Goal: Check status: Check status

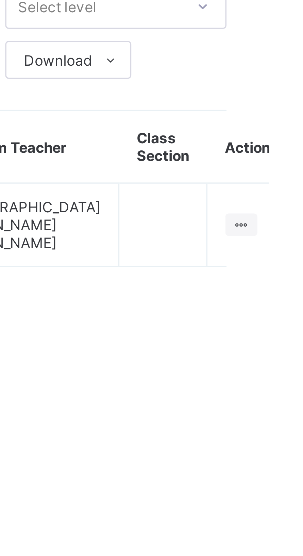
click at [293, 111] on icon at bounding box center [296, 113] width 6 height 5
click at [0, 0] on div "View Class" at bounding box center [0, 0] width 0 height 0
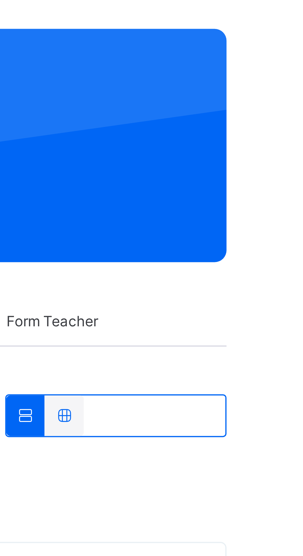
click at [180, 134] on div "Skills" at bounding box center [187, 141] width 17 height 14
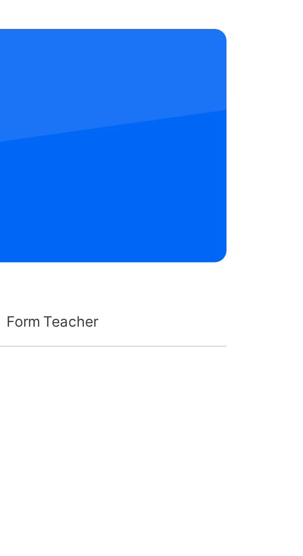
click at [168, 138] on span "Results" at bounding box center [168, 141] width 14 height 6
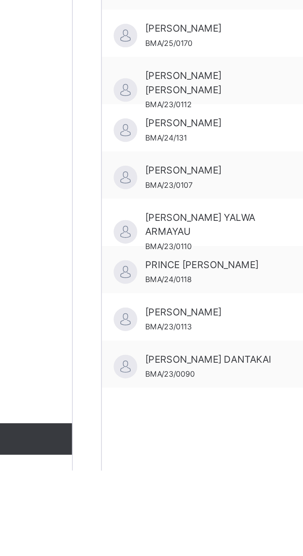
click at [141, 524] on div "Students AAMAL SAFIYA AHMAD BMA/23/0091 ABDULAZEEZ KABIR NAILA BMA/23/0102 AISH…" at bounding box center [141, 462] width 95 height 556
click at [138, 505] on span "UMAR SULEIMAN DANTAKAI" at bounding box center [143, 508] width 61 height 6
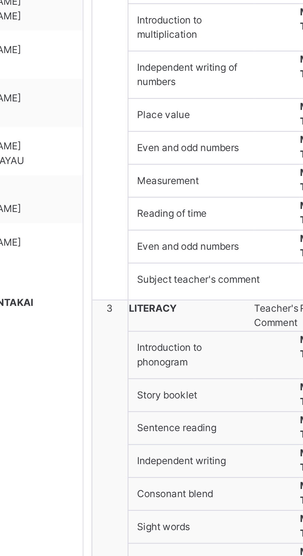
scroll to position [385, 0]
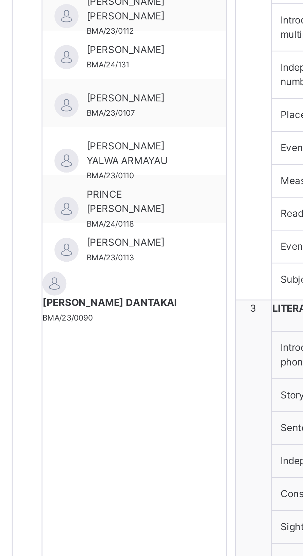
click at [133, 101] on span "SAFIYYA SHAMSUDDEEN BASHIR" at bounding box center [135, 103] width 44 height 6
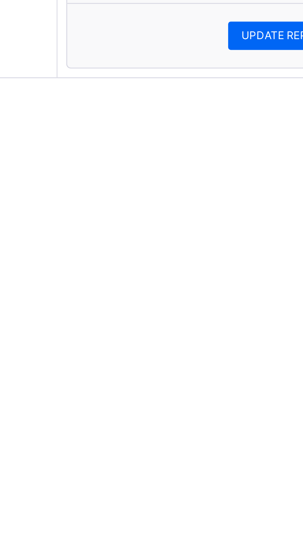
scroll to position [791, 0]
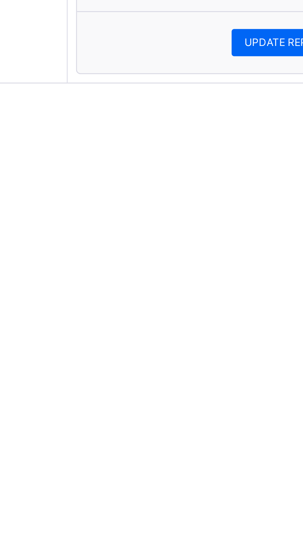
click at [199, 512] on textarea at bounding box center [204, 506] width 46 height 12
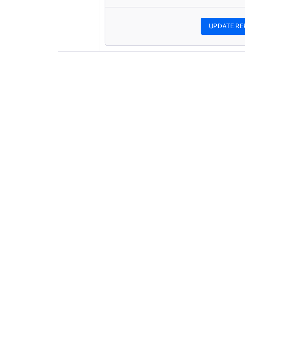
scroll to position [1012, 0]
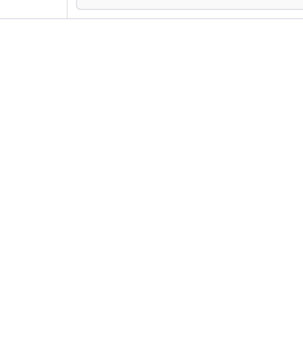
click at [195, 290] on textarea at bounding box center [204, 284] width 46 height 12
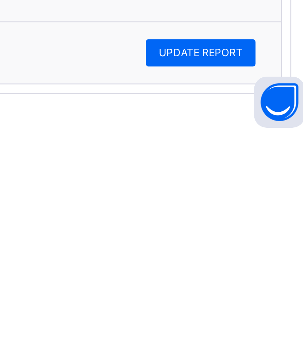
scroll to position [1099, 0]
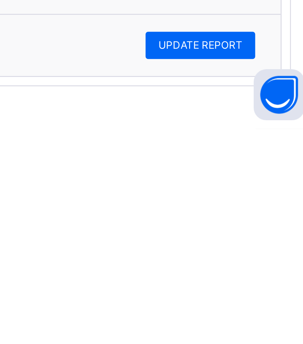
type textarea "**********"
click at [260, 314] on span "UPDATE REPORT" at bounding box center [255, 311] width 34 height 6
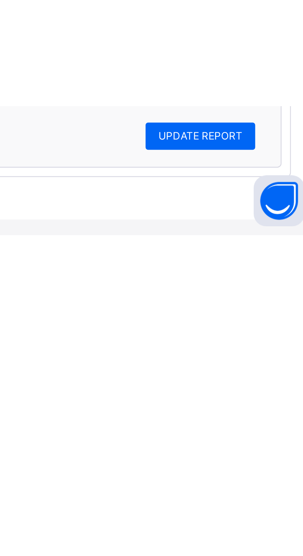
scroll to position [850, 0]
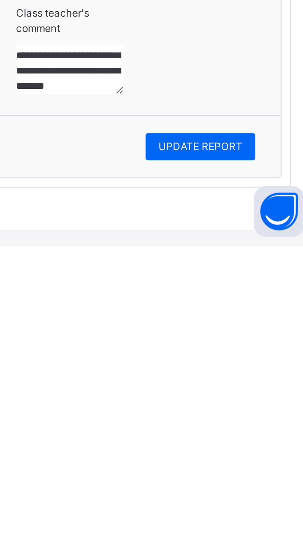
click at [257, 520] on span "UPDATE REPORT" at bounding box center [255, 517] width 34 height 6
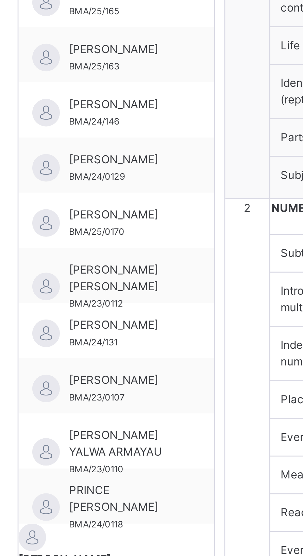
scroll to position [3, 0]
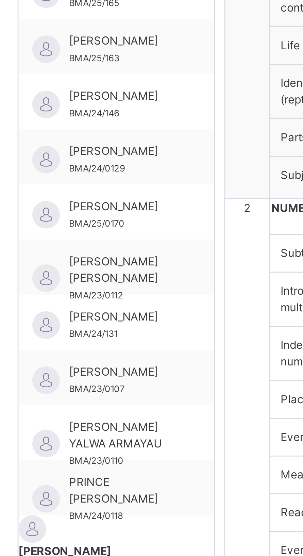
click at [132, 385] on span "PRINCE IHECHUKWU OKORO-IBE" at bounding box center [132, 388] width 38 height 12
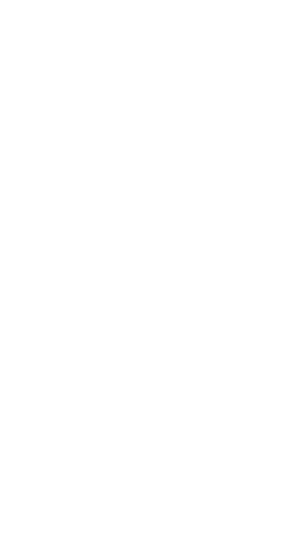
scroll to position [36, 0]
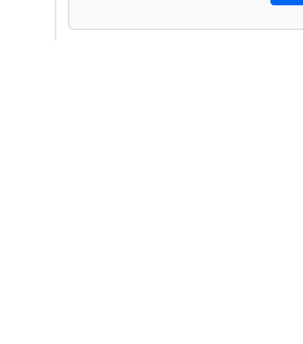
scroll to position [12, 0]
type textarea "*"
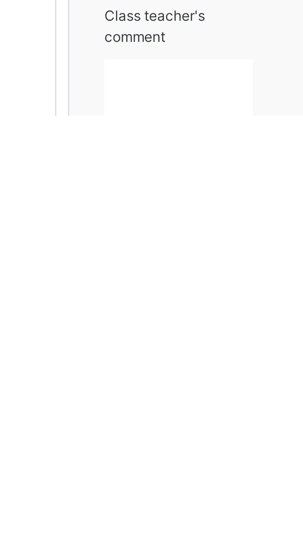
scroll to position [0, 0]
click at [195, 501] on div "Development of olfactory sense" at bounding box center [215, 491] width 41 height 19
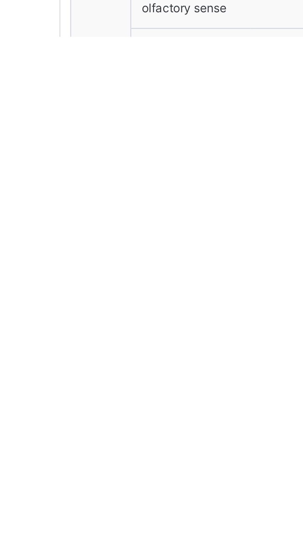
scroll to position [318, 0]
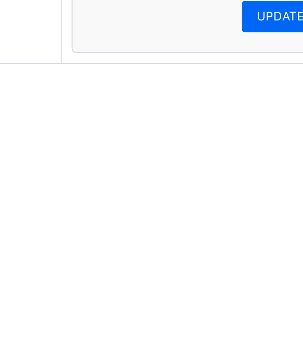
scroll to position [27, 0]
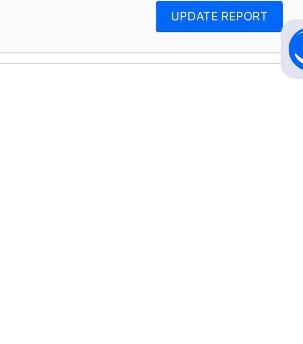
type textarea "**********"
click at [254, 322] on span "UPDATE REPORT" at bounding box center [255, 319] width 34 height 6
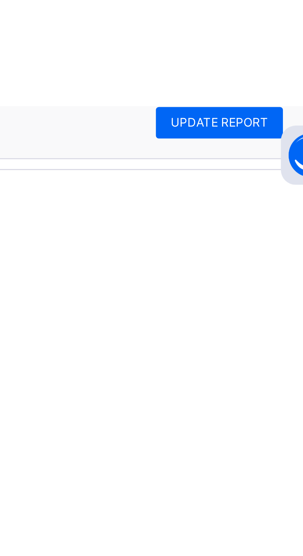
scroll to position [377, 0]
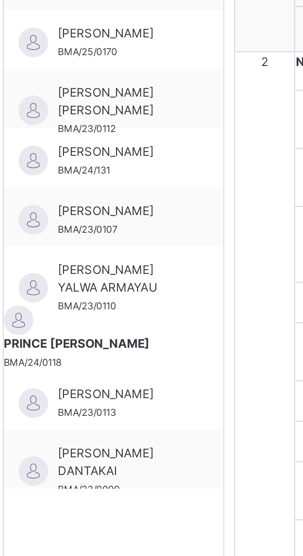
scroll to position [353, 0]
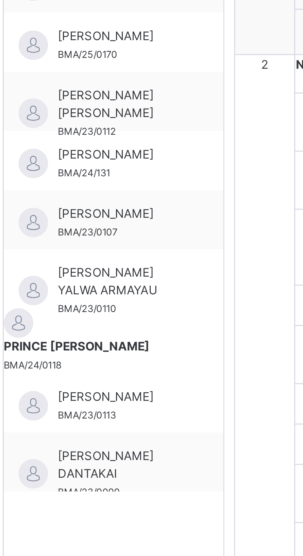
click at [140, 94] on span "MUHAMMADU SANUSI YALWA ARMAYAU" at bounding box center [134, 97] width 42 height 12
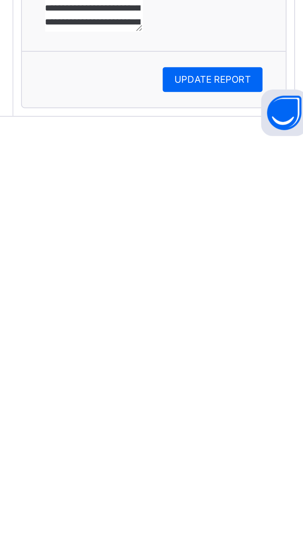
scroll to position [8, 0]
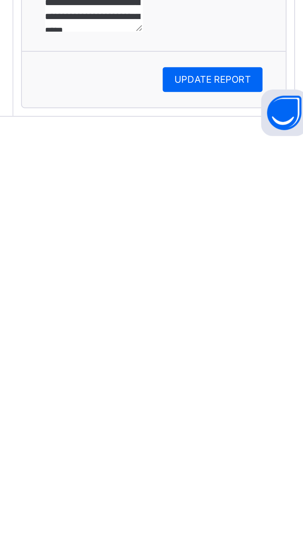
click at [253, 531] on span "UPDATE REPORT" at bounding box center [255, 528] width 34 height 6
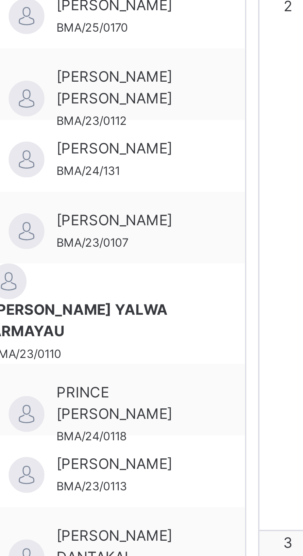
scroll to position [175, 0]
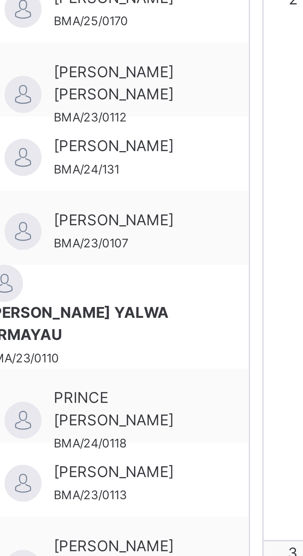
click at [124, 247] on span "KHADIJA MUHAMMAD TUKUR" at bounding box center [132, 249] width 38 height 6
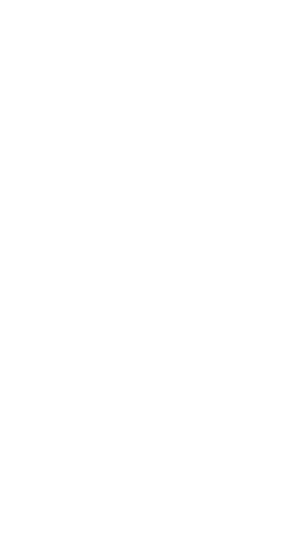
scroll to position [811, 0]
click at [194, 506] on textarea at bounding box center [204, 499] width 46 height 12
click at [195, 490] on textarea at bounding box center [204, 496] width 46 height 12
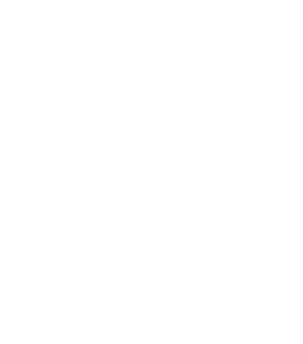
scroll to position [1137, 0]
type textarea "**********"
click at [252, 314] on span "UPDATE REPORT" at bounding box center [255, 311] width 34 height 6
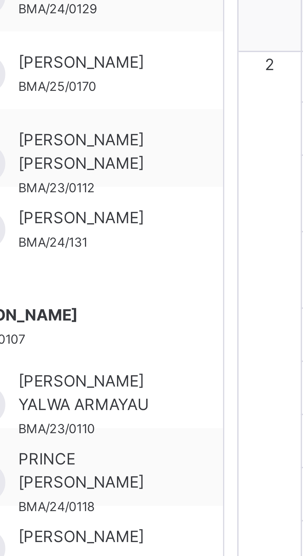
scroll to position [289, 0]
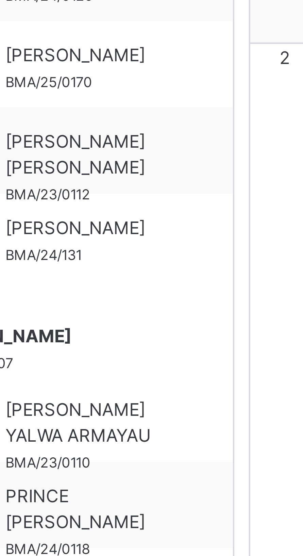
click at [132, 112] on span "JIBRIN RABIU YALLO" at bounding box center [132, 114] width 38 height 6
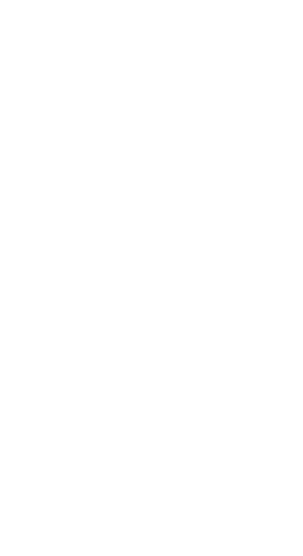
scroll to position [811, 0]
click at [258, 537] on span "UPDATE REPORT" at bounding box center [255, 534] width 34 height 6
click at [255, 537] on span "UPDATE REPORT" at bounding box center [255, 534] width 34 height 6
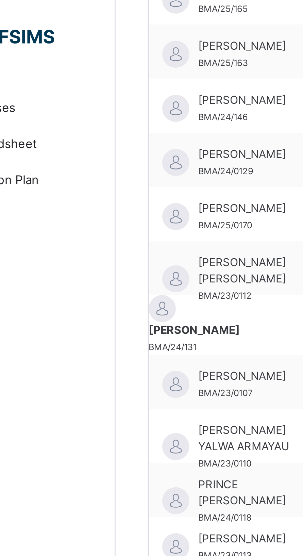
scroll to position [285, 0]
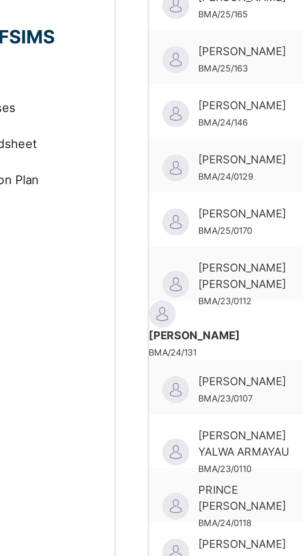
click at [131, 99] on span "FATIMA ZARAH ABDULRAHMAN" at bounding box center [132, 104] width 38 height 12
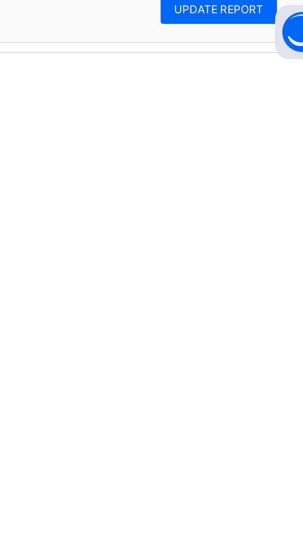
scroll to position [12, 0]
click at [253, 537] on span "UPDATE REPORT" at bounding box center [255, 534] width 34 height 6
click at [253, 540] on div "UPDATE REPORT" at bounding box center [255, 534] width 44 height 11
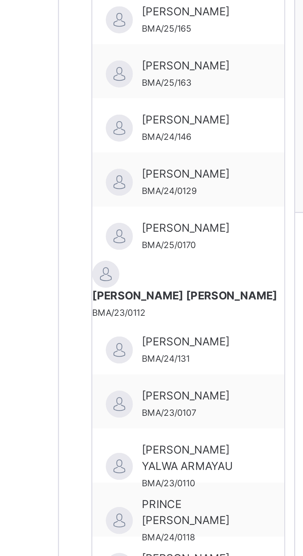
scroll to position [279, 0]
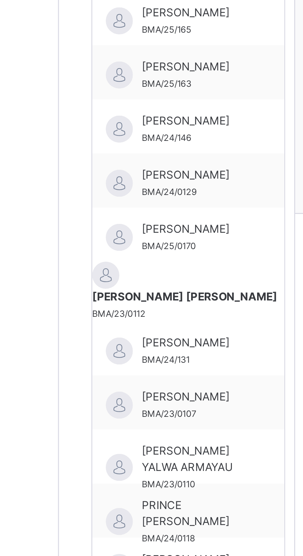
click at [133, 91] on span "BMA/25/0170" at bounding box center [123, 93] width 20 height 4
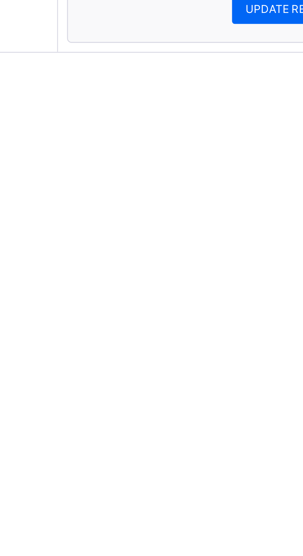
scroll to position [9, 0]
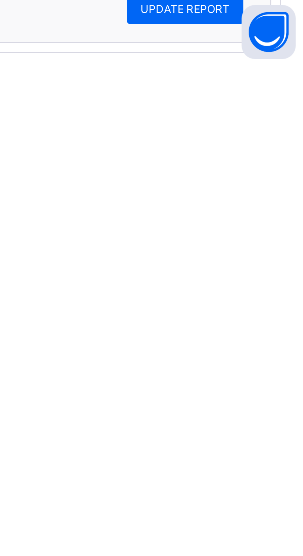
click at [259, 537] on span "UPDATE REPORT" at bounding box center [255, 534] width 34 height 6
click at [258, 537] on span "UPDATE REPORT" at bounding box center [255, 534] width 34 height 6
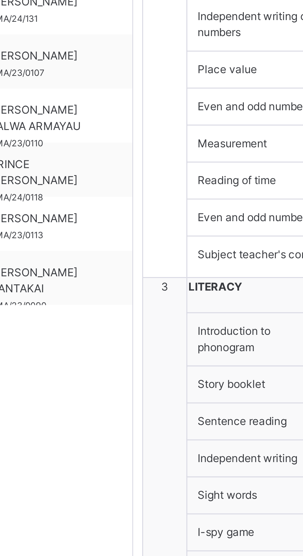
scroll to position [214, 0]
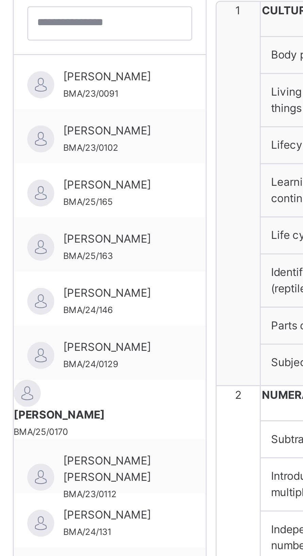
click at [136, 128] on span "ARYA EFEMENA OMOGHENE" at bounding box center [132, 131] width 38 height 6
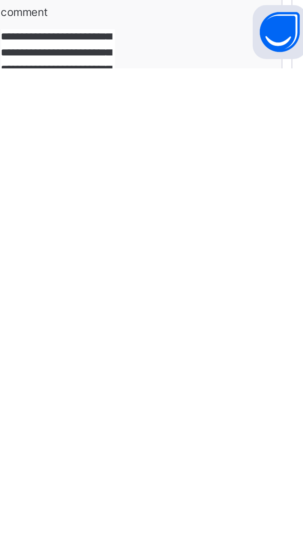
scroll to position [7, 0]
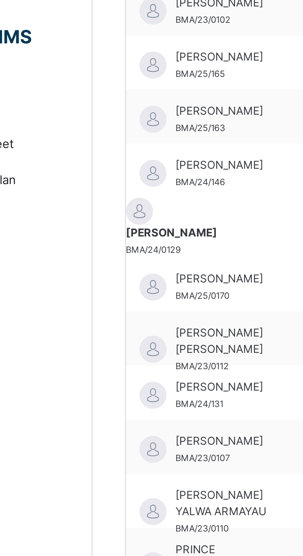
scroll to position [221, 0]
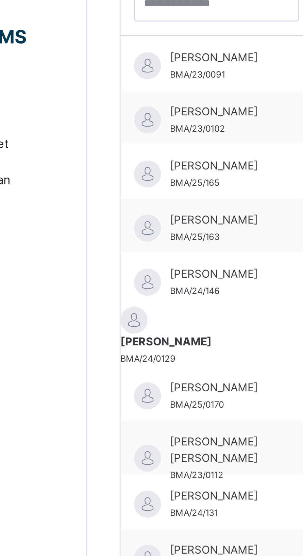
click at [124, 103] on span "ANGELA MIKOLOKE" at bounding box center [132, 103] width 38 height 6
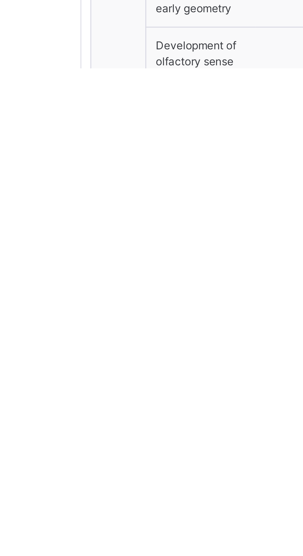
scroll to position [36, 0]
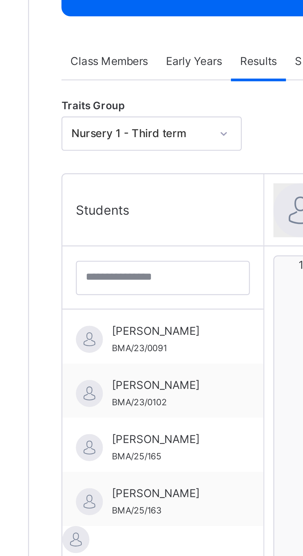
scroll to position [3, 0]
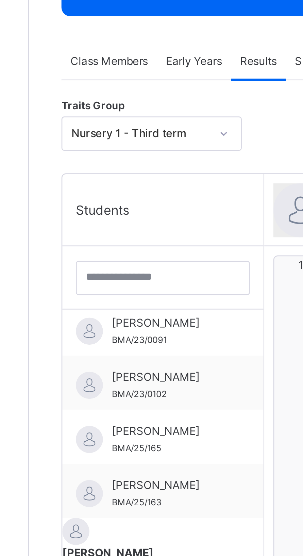
click at [130, 183] on span "AMINAH KAMARUDEEN" at bounding box center [134, 183] width 42 height 6
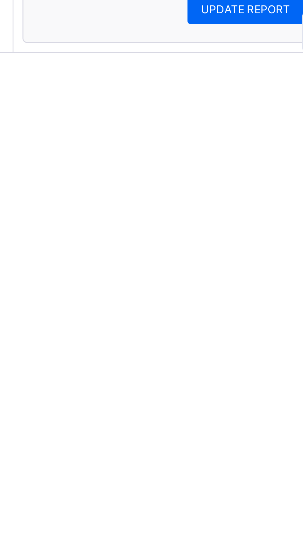
scroll to position [11, 0]
click at [254, 537] on span "UPDATE REPORT" at bounding box center [255, 534] width 34 height 6
click at [252, 537] on span "UPDATE REPORT" at bounding box center [255, 534] width 34 height 6
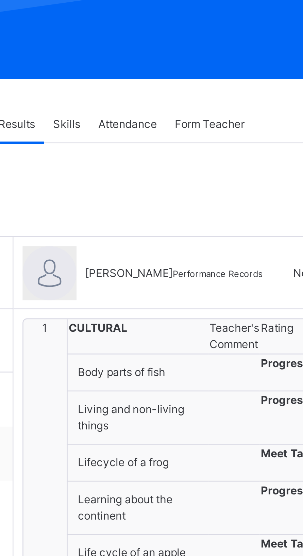
scroll to position [66, 0]
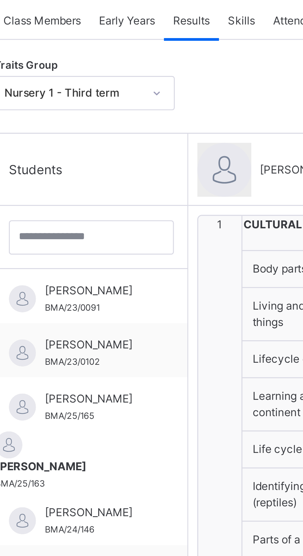
click at [139, 216] on span "AISHA NAWWARA ABUBAKAR" at bounding box center [132, 218] width 38 height 6
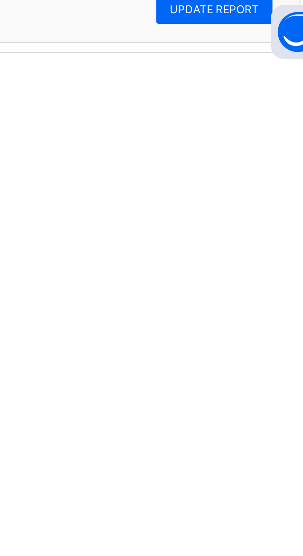
scroll to position [43, 0]
click at [199, 513] on textarea "**********" at bounding box center [202, 503] width 43 height 20
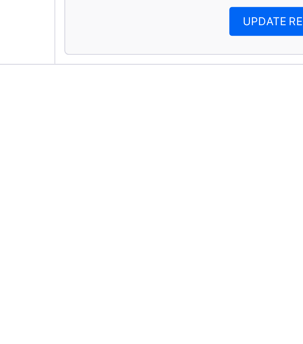
scroll to position [18, 0]
type textarea "*"
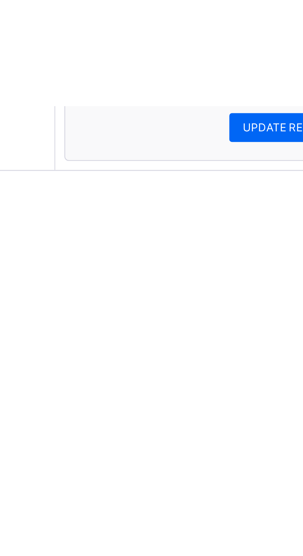
scroll to position [870, 0]
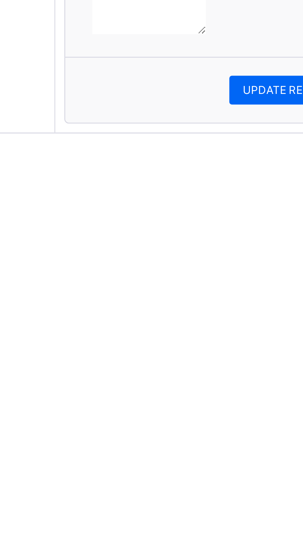
paste textarea "**********"
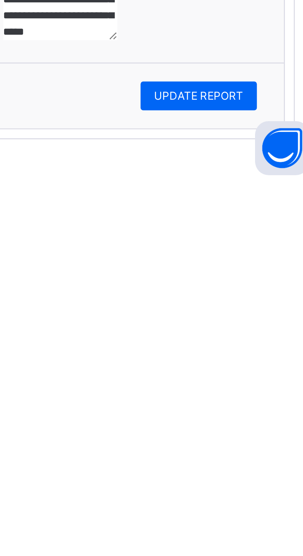
type textarea "**********"
click at [251, 526] on span "UPDATE REPORT" at bounding box center [255, 523] width 34 height 6
click at [254, 529] on div "UPDATE REPORT" at bounding box center [255, 523] width 44 height 11
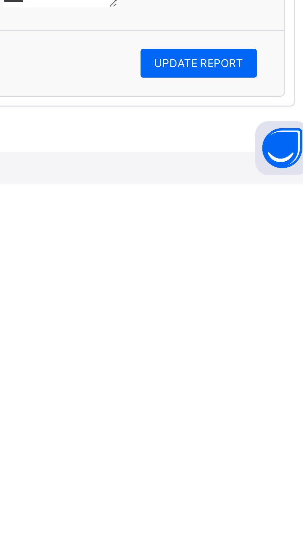
click at [254, 514] on span "UPDATE REPORT" at bounding box center [255, 511] width 34 height 6
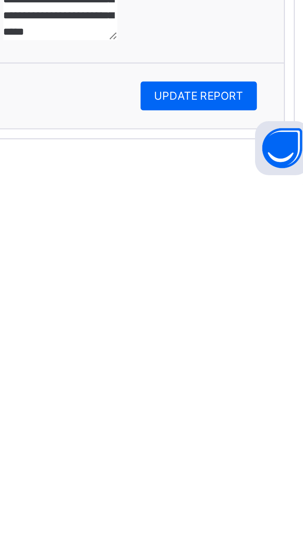
click at [249, 526] on span "UPDATE REPORT" at bounding box center [255, 523] width 34 height 6
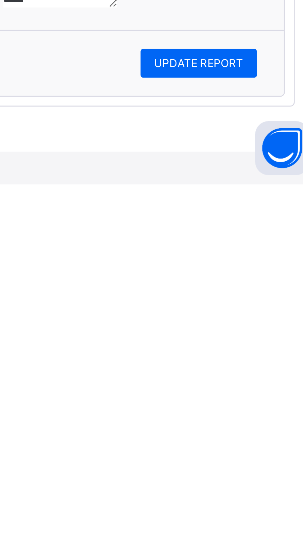
click at [250, 516] on div "UPDATE REPORT" at bounding box center [255, 510] width 44 height 11
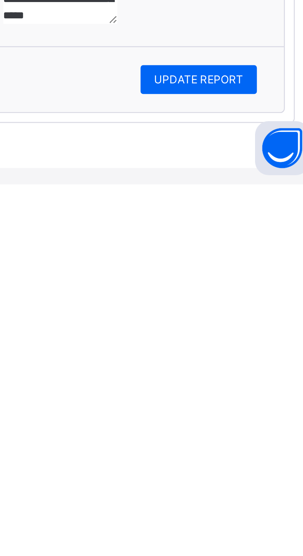
click at [254, 520] on span "UPDATE REPORT" at bounding box center [255, 517] width 34 height 6
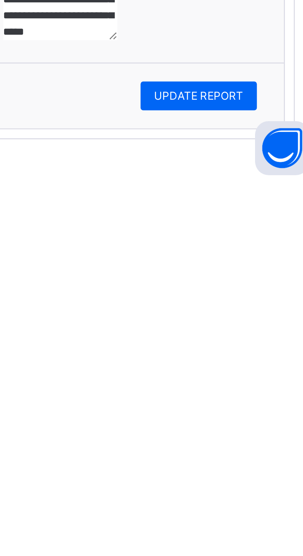
click at [252, 526] on span "UPDATE REPORT" at bounding box center [255, 523] width 34 height 6
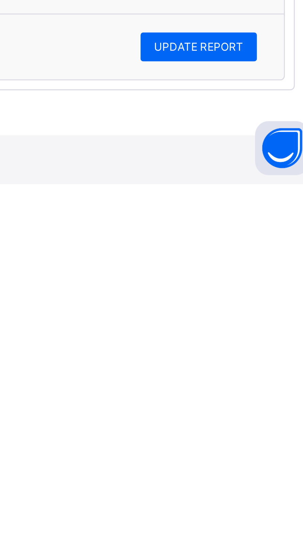
click at [254, 508] on span "UPDATE REPORT" at bounding box center [255, 505] width 34 height 6
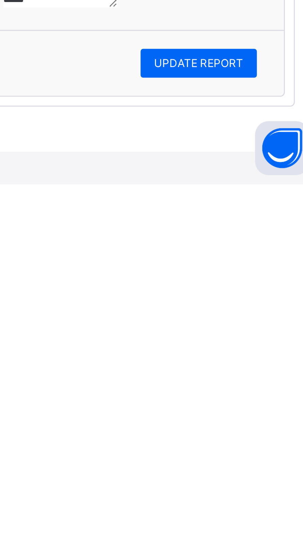
click at [261, 514] on span "UPDATE REPORT" at bounding box center [255, 511] width 34 height 6
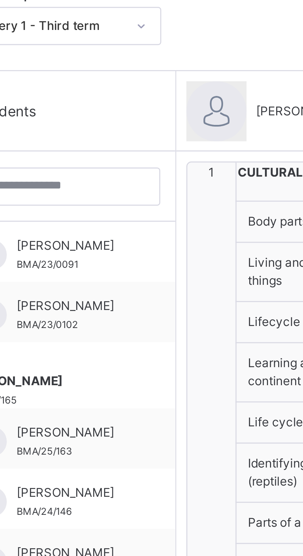
scroll to position [42, 0]
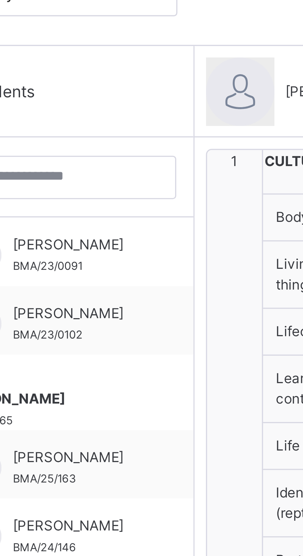
click at [132, 219] on span "ABDULAZEEZ KABIR NAILA" at bounding box center [132, 221] width 38 height 6
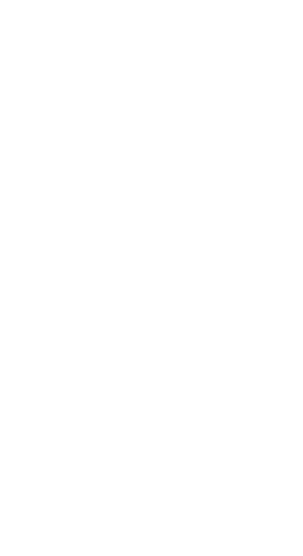
scroll to position [811, 0]
click at [195, 506] on textarea at bounding box center [204, 499] width 46 height 12
click at [197, 506] on textarea at bounding box center [204, 499] width 46 height 12
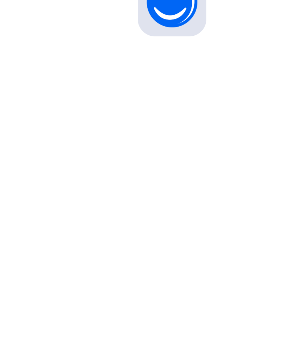
scroll to position [1137, 0]
type textarea "**********"
click at [262, 314] on span "UPDATE REPORT" at bounding box center [255, 311] width 34 height 6
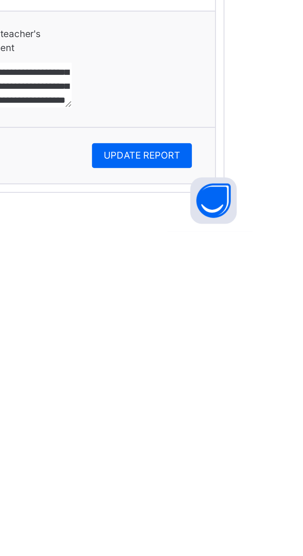
scroll to position [870, 0]
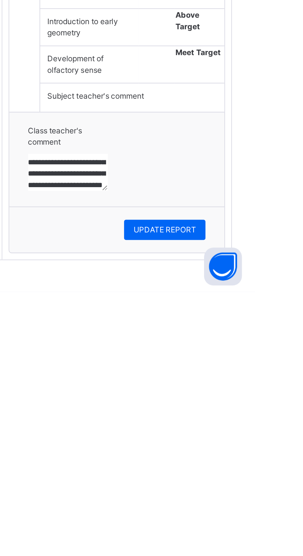
click at [259, 526] on span "UPDATE REPORT" at bounding box center [255, 523] width 34 height 6
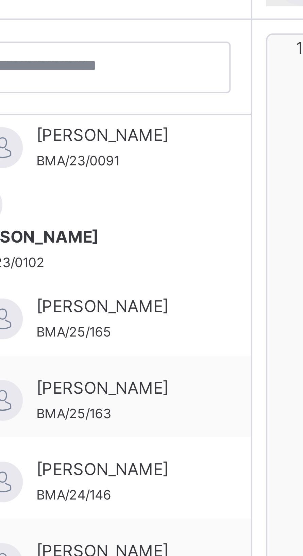
scroll to position [170, 0]
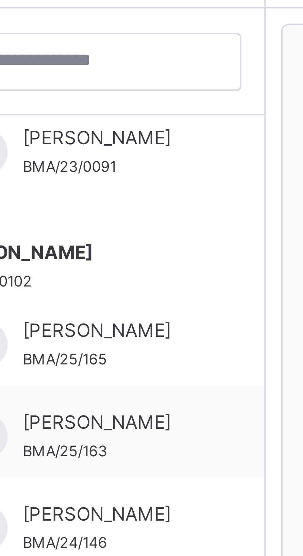
click at [131, 67] on span "AAMAL SAFIYA AHMAD" at bounding box center [132, 70] width 38 height 6
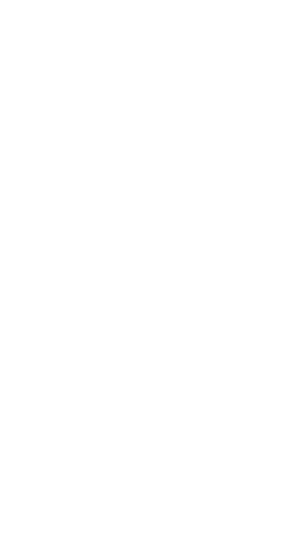
scroll to position [10, 0]
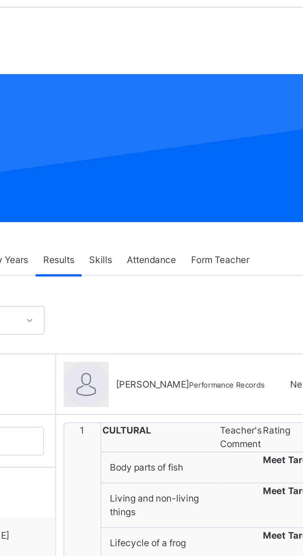
scroll to position [0, 0]
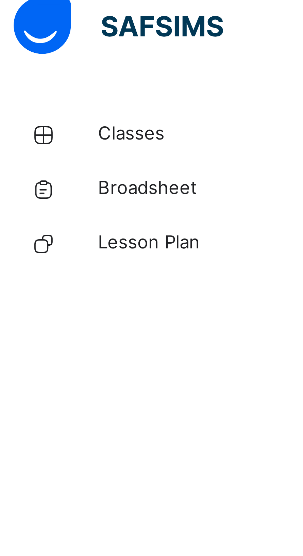
click at [43, 54] on span "Broadsheet" at bounding box center [54, 54] width 54 height 7
click at [40, 56] on span "Broadsheet" at bounding box center [54, 54] width 54 height 7
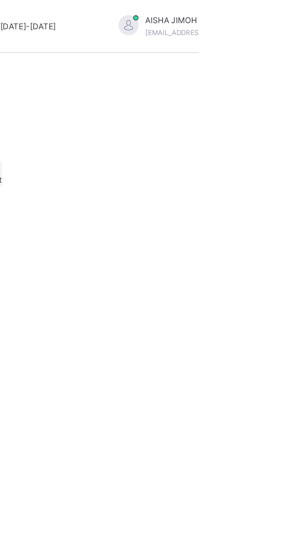
click at [202, 95] on span "View broadsheet" at bounding box center [190, 89] width 21 height 11
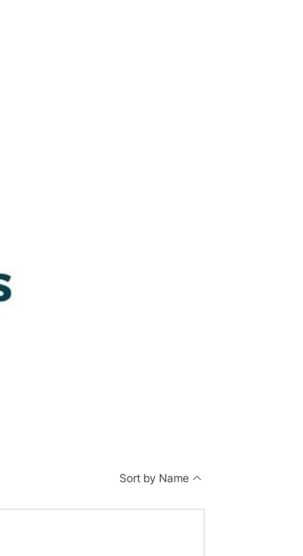
click at [116, 354] on span "View Reportsheet" at bounding box center [99, 356] width 34 height 5
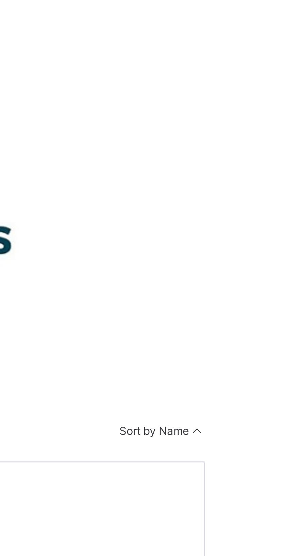
click at [116, 406] on span "View Reportsheet" at bounding box center [99, 408] width 34 height 5
click at [116, 458] on span "View Reportsheet" at bounding box center [99, 460] width 34 height 5
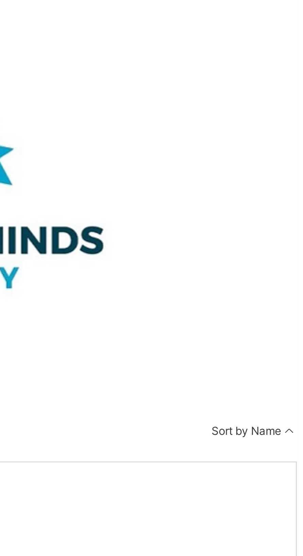
click at [116, 510] on span "View Reportsheet" at bounding box center [99, 512] width 34 height 5
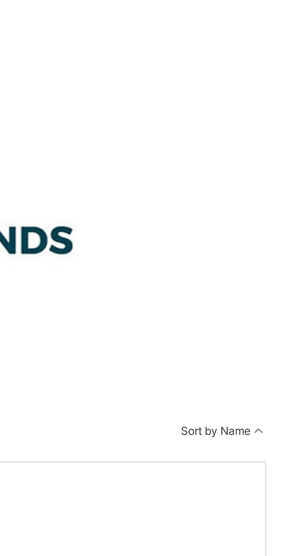
click at [116, 556] on span "View Reportsheet" at bounding box center [99, 564] width 34 height 5
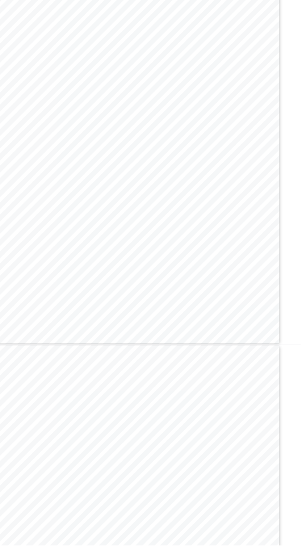
scroll to position [63, 0]
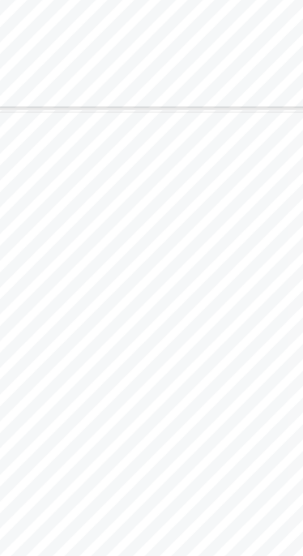
scroll to position [99, 0]
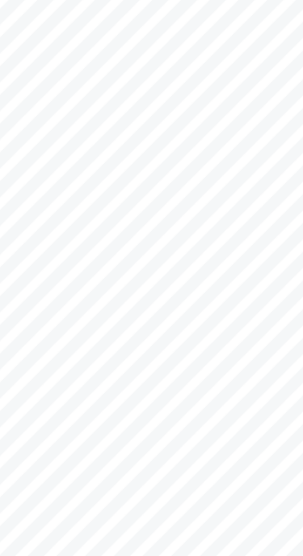
scroll to position [70, 0]
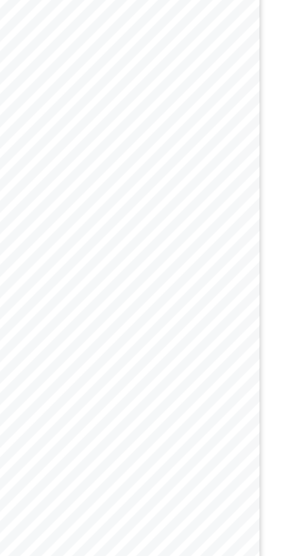
scroll to position [67, 0]
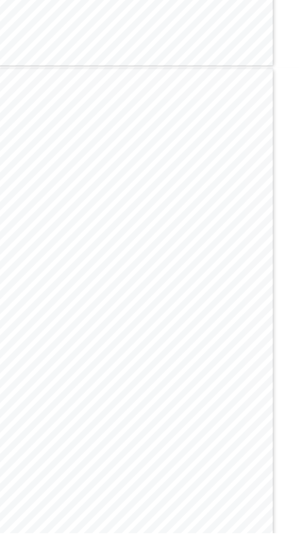
scroll to position [232, 0]
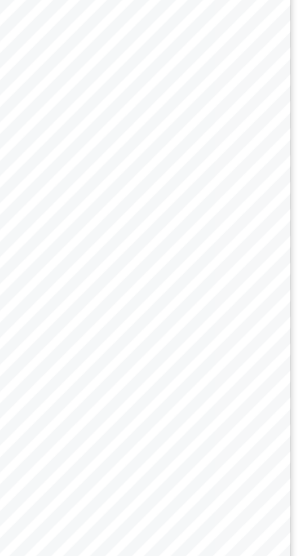
scroll to position [61, 0]
